Goal: Task Accomplishment & Management: Manage account settings

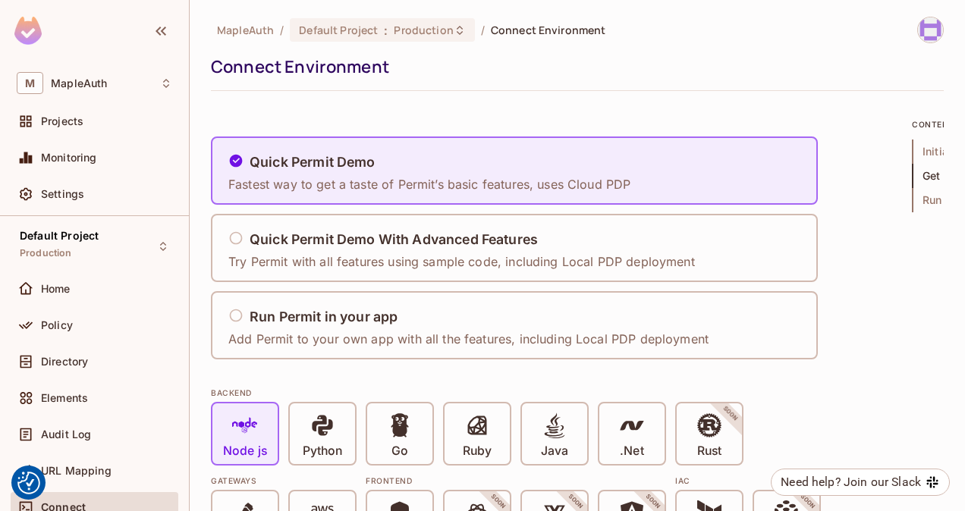
scroll to position [1745, 0]
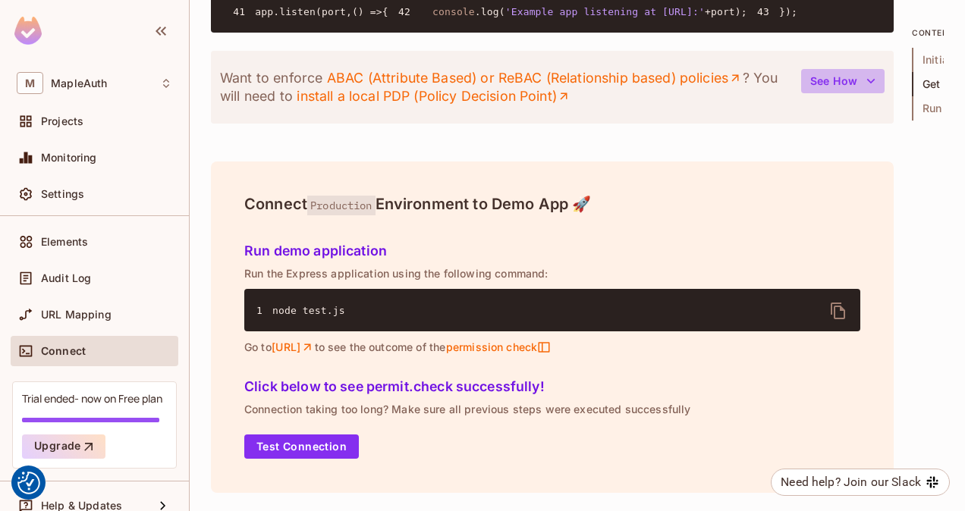
click at [801, 93] on button "See How" at bounding box center [842, 81] width 83 height 24
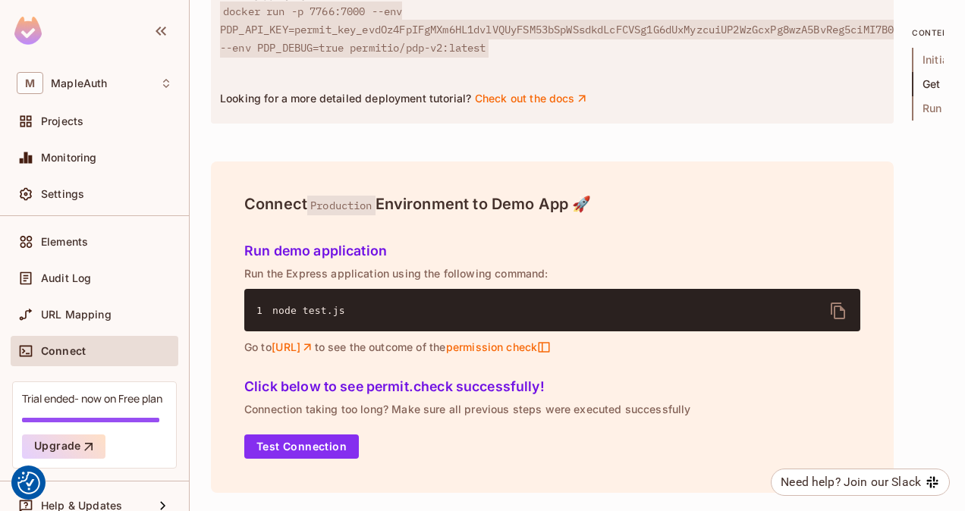
scroll to position [1876, 0]
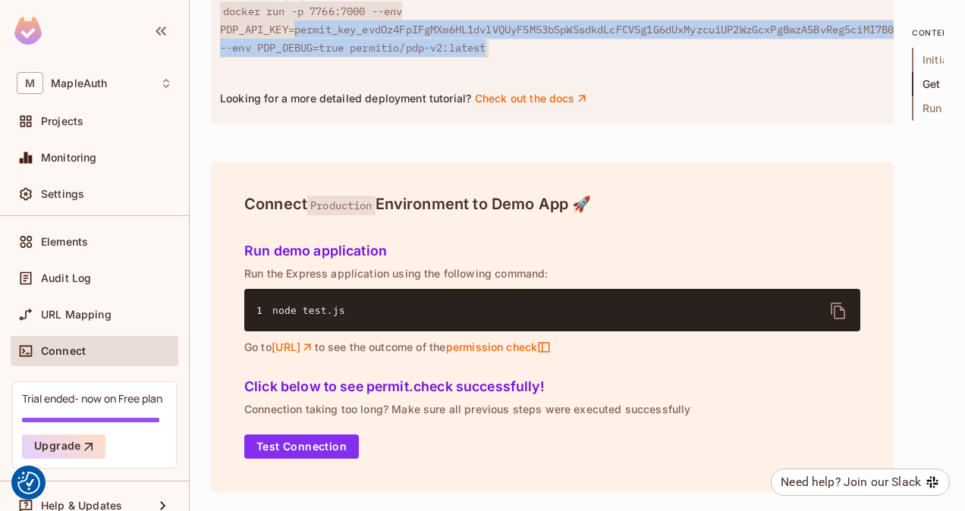
drag, startPoint x: 497, startPoint y: 373, endPoint x: 297, endPoint y: 360, distance: 200.8
click at [297, 58] on span "docker run -p 7766:7000 --env PDP_API_KEY=permit_key_evdOz4FpIFgMXm6HL1dvlVQUyF…" at bounding box center [557, 30] width 674 height 56
copy span "permit_key_evdOz4FpIFgMXm6HL1dvlVQUyFSM53bSpWSsdkdLcFCVSg1G6dUxMyzcuiUP2WzGcxPg…"
click at [575, 105] on icon at bounding box center [582, 99] width 14 height 14
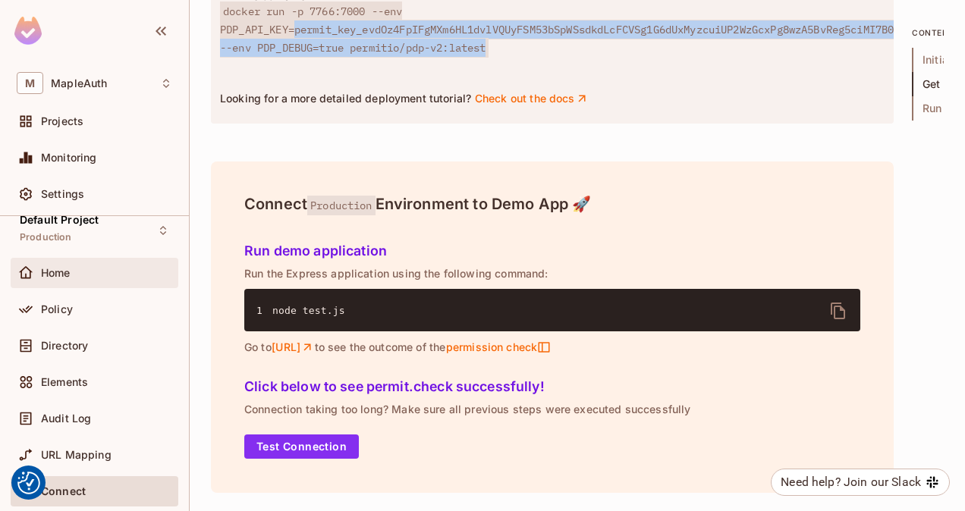
scroll to position [0, 0]
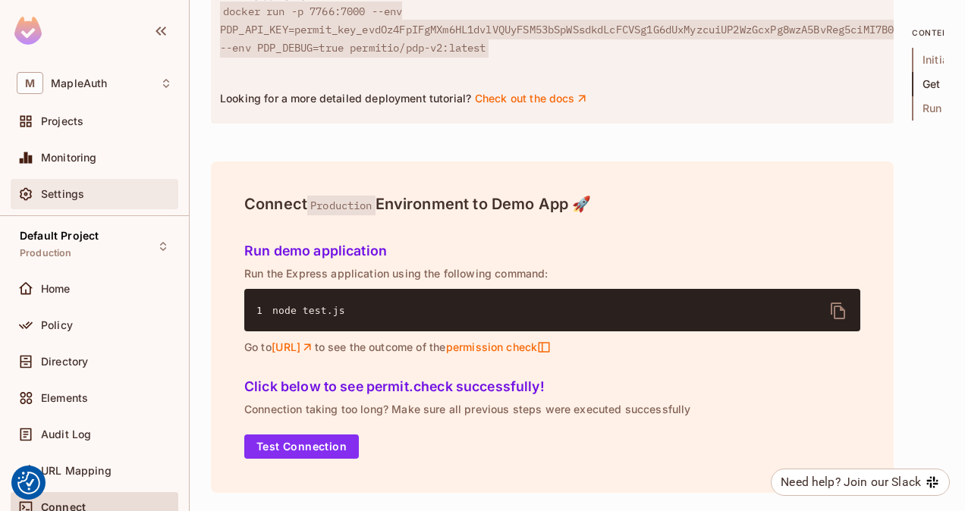
click at [75, 198] on span "Settings" at bounding box center [62, 194] width 43 height 12
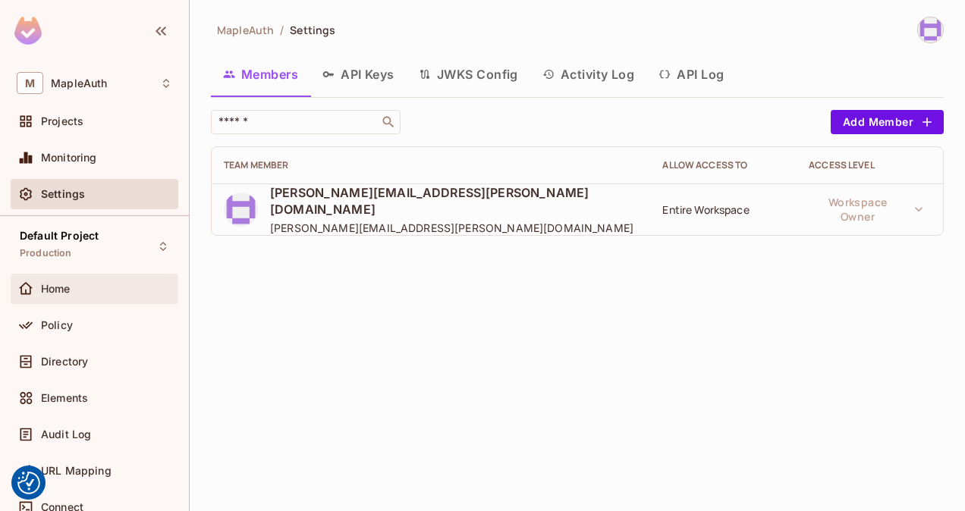
click at [49, 287] on span "Home" at bounding box center [56, 289] width 30 height 12
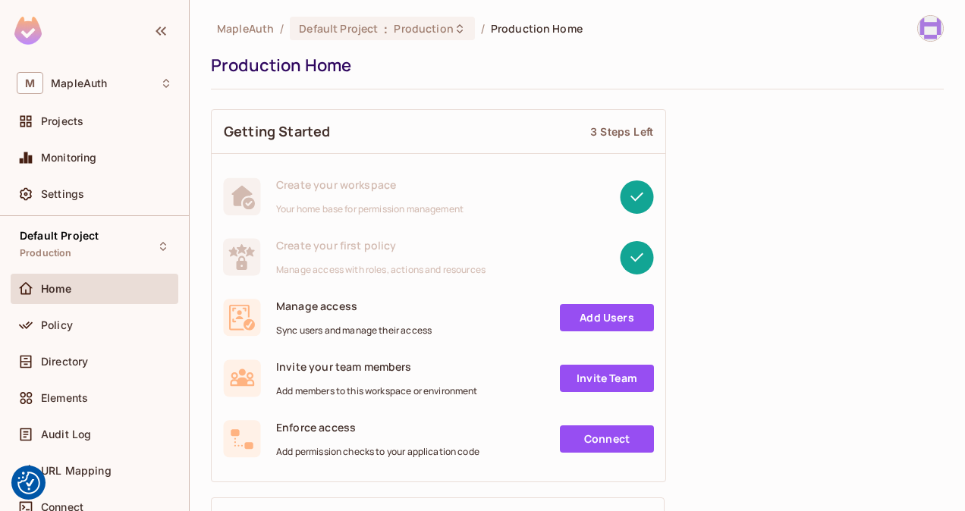
scroll to position [2, 0]
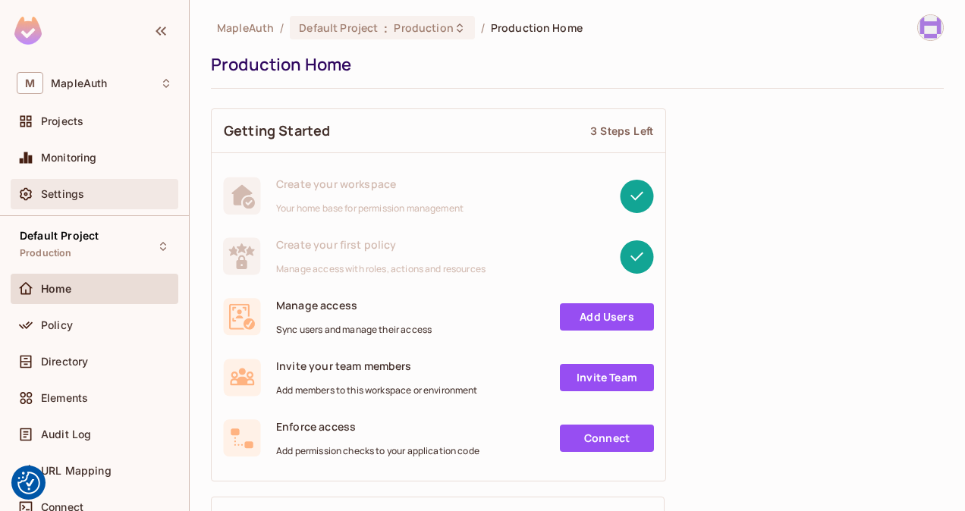
click at [41, 193] on span "Settings" at bounding box center [62, 194] width 43 height 12
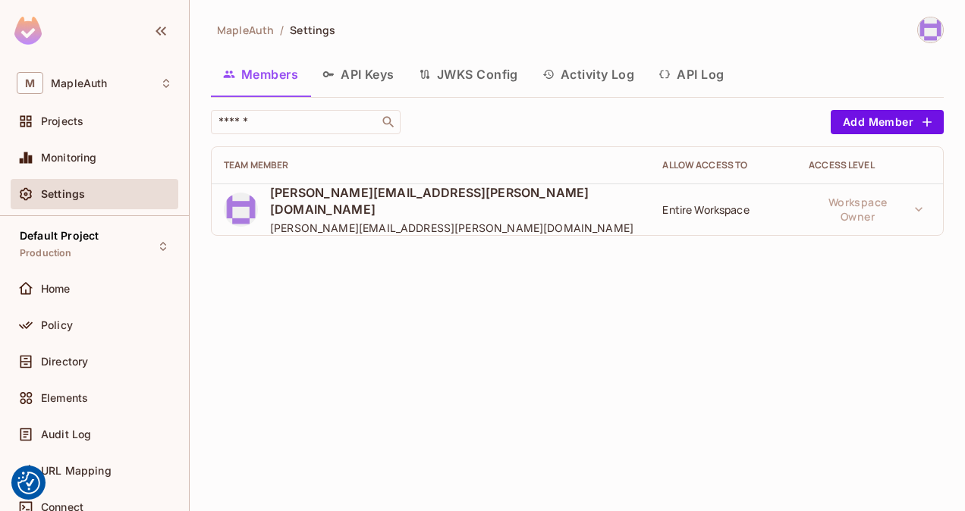
click at [362, 66] on button "API Keys" at bounding box center [358, 74] width 96 height 38
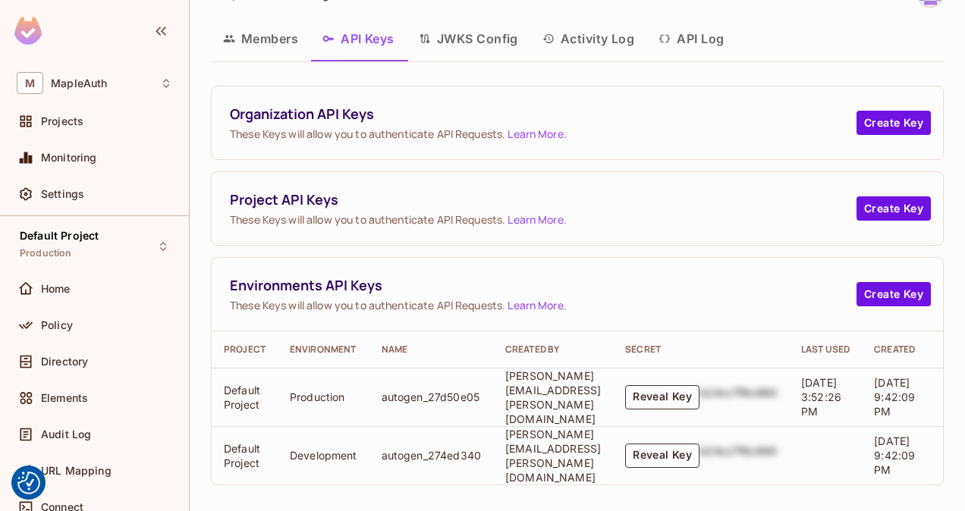
scroll to position [36, 0]
click at [685, 396] on button "Reveal Key" at bounding box center [662, 397] width 74 height 24
